Goal: Task Accomplishment & Management: Use online tool/utility

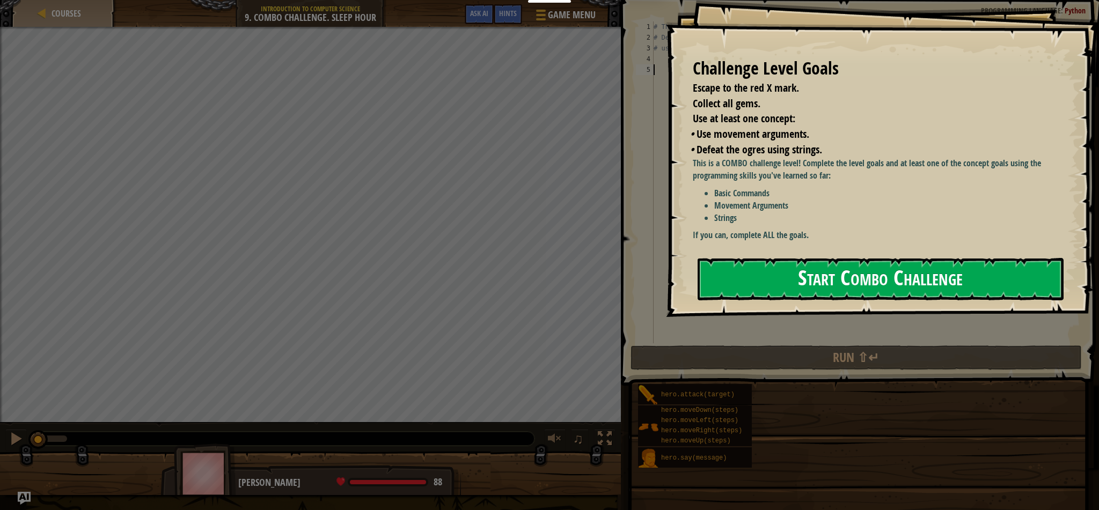
click at [879, 263] on button "Start Combo Challenge" at bounding box center [881, 279] width 366 height 42
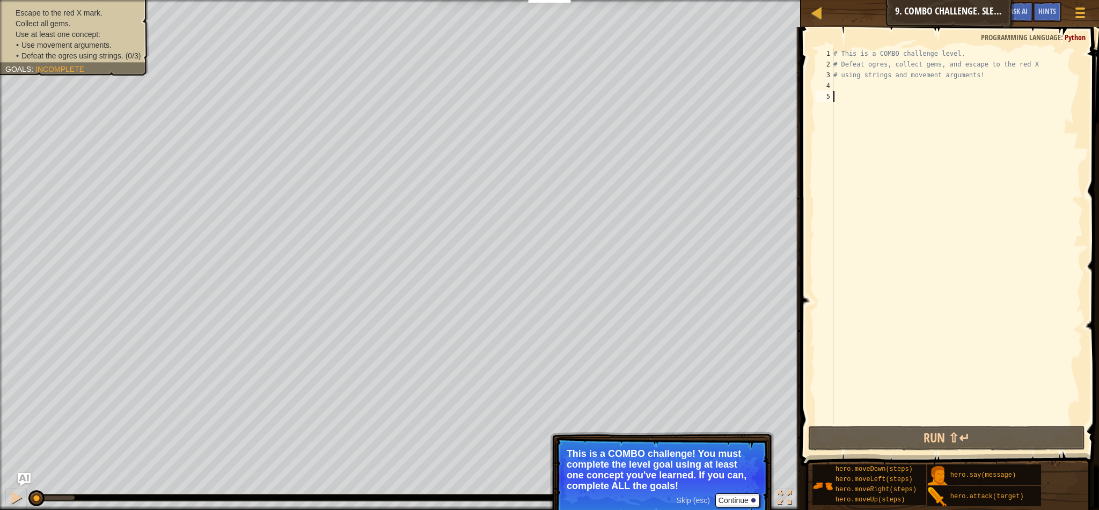
click at [907, 108] on div "# This is a COMBO challenge level. # Defeat ogres, collect gems, and escape to …" at bounding box center [957, 246] width 252 height 397
paste textarea "hero.moveRight(3)"
type textarea "hero.moveRight(3)"
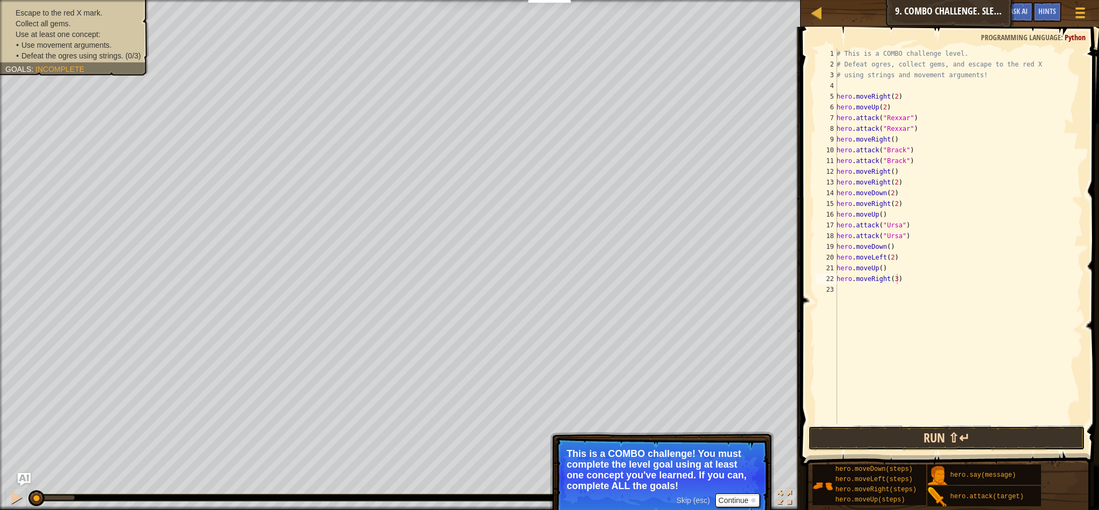
click at [924, 446] on button "Run ⇧↵" at bounding box center [946, 438] width 277 height 25
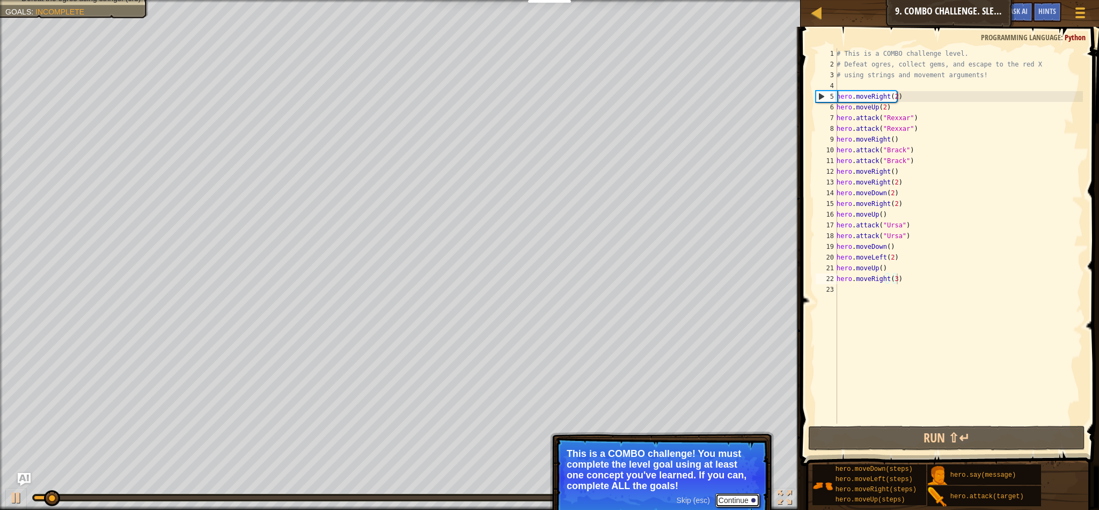
click at [733, 502] on button "Continue" at bounding box center [737, 501] width 45 height 14
